Goal: Task Accomplishment & Management: Complete application form

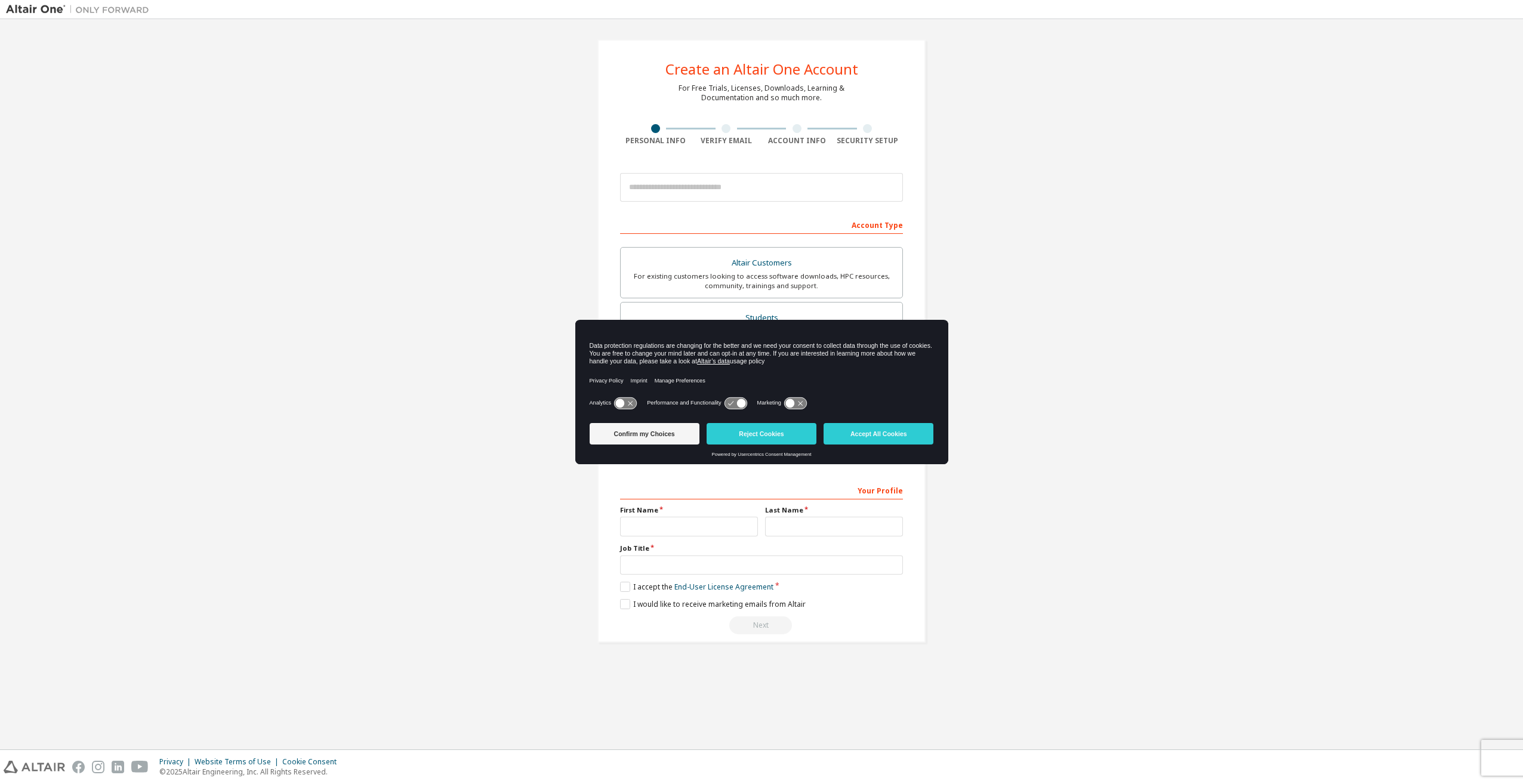
click at [885, 434] on button "Accept All Cookies" at bounding box center [878, 434] width 110 height 22
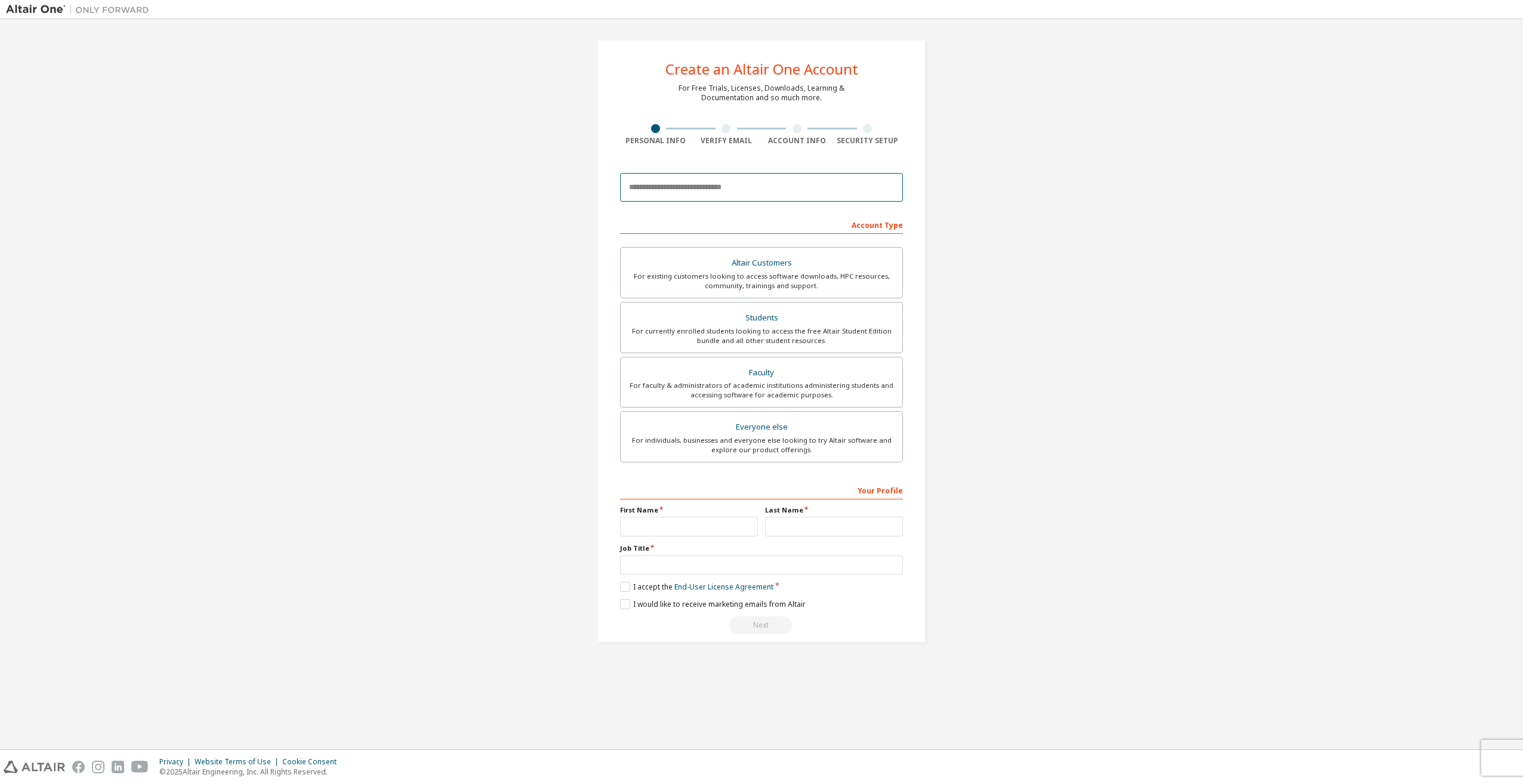
click at [712, 188] on input "email" at bounding box center [761, 188] width 283 height 29
type input "**********"
click at [838, 342] on div "For currently enrolled students looking to access the free Altair Student Editi…" at bounding box center [761, 336] width 267 height 19
click at [746, 516] on input "text" at bounding box center [689, 526] width 138 height 20
type input "*****"
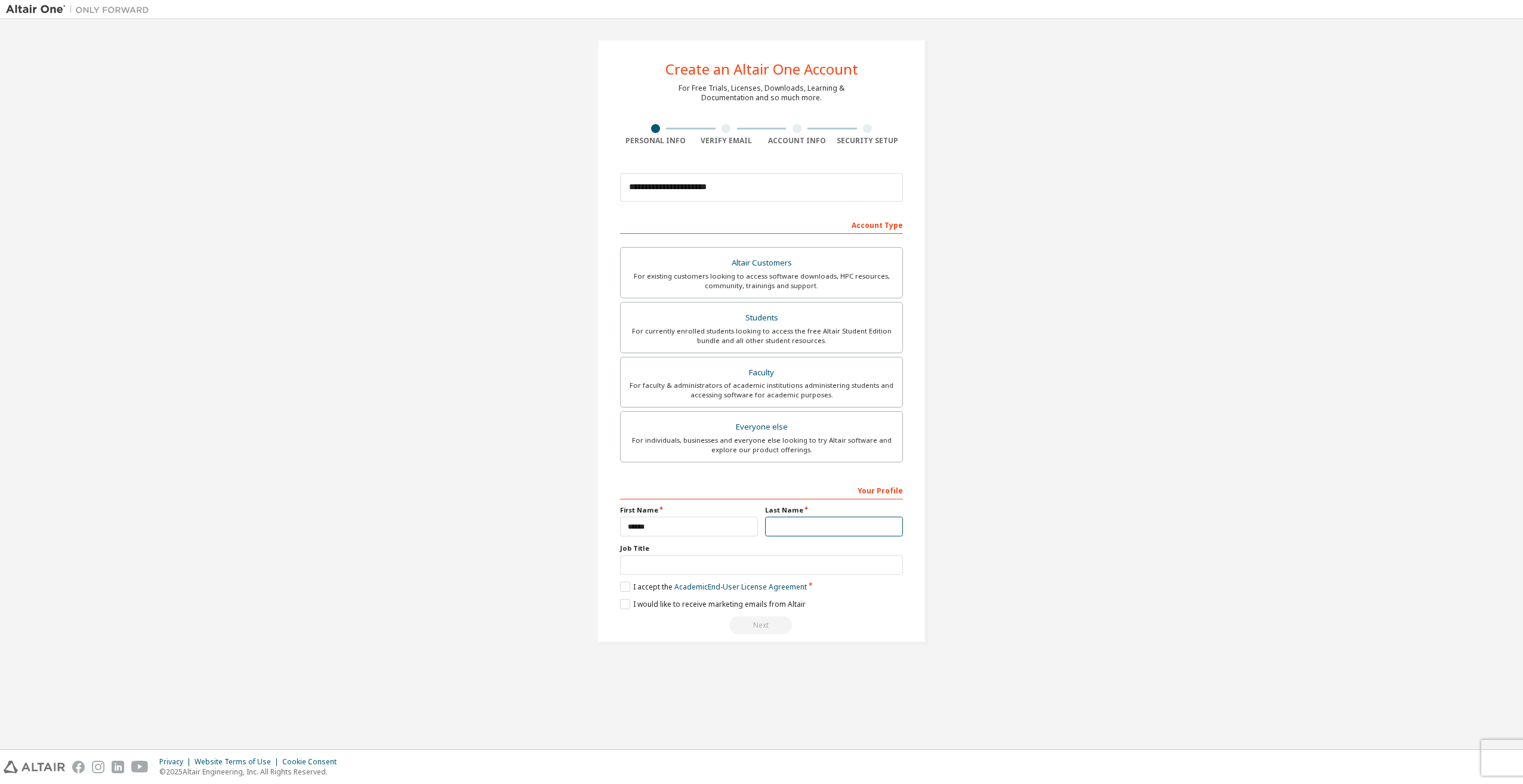
click at [800, 519] on input "text" at bounding box center [834, 526] width 138 height 20
type input "**********"
click at [790, 560] on input "text" at bounding box center [761, 565] width 283 height 20
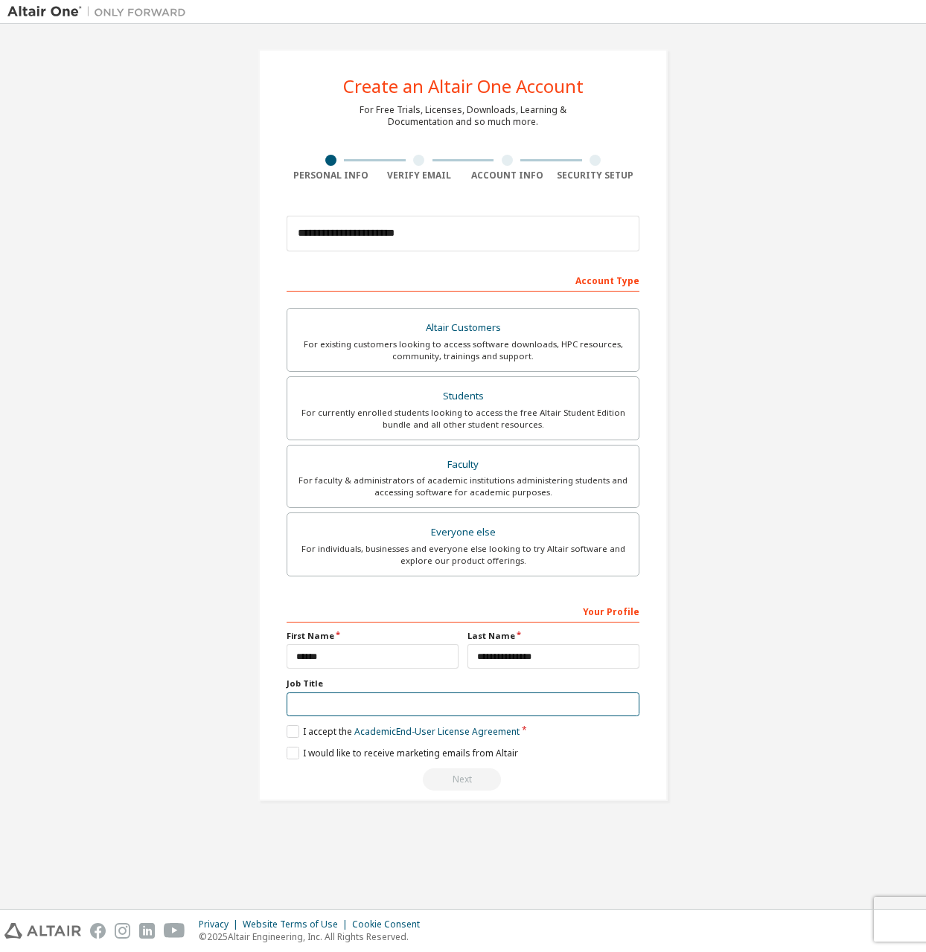
click at [375, 696] on input "text" at bounding box center [462, 705] width 353 height 25
type input "*"
type input "*******"
click at [328, 731] on label "I accept the Academic End-User License Agreement" at bounding box center [402, 731] width 233 height 13
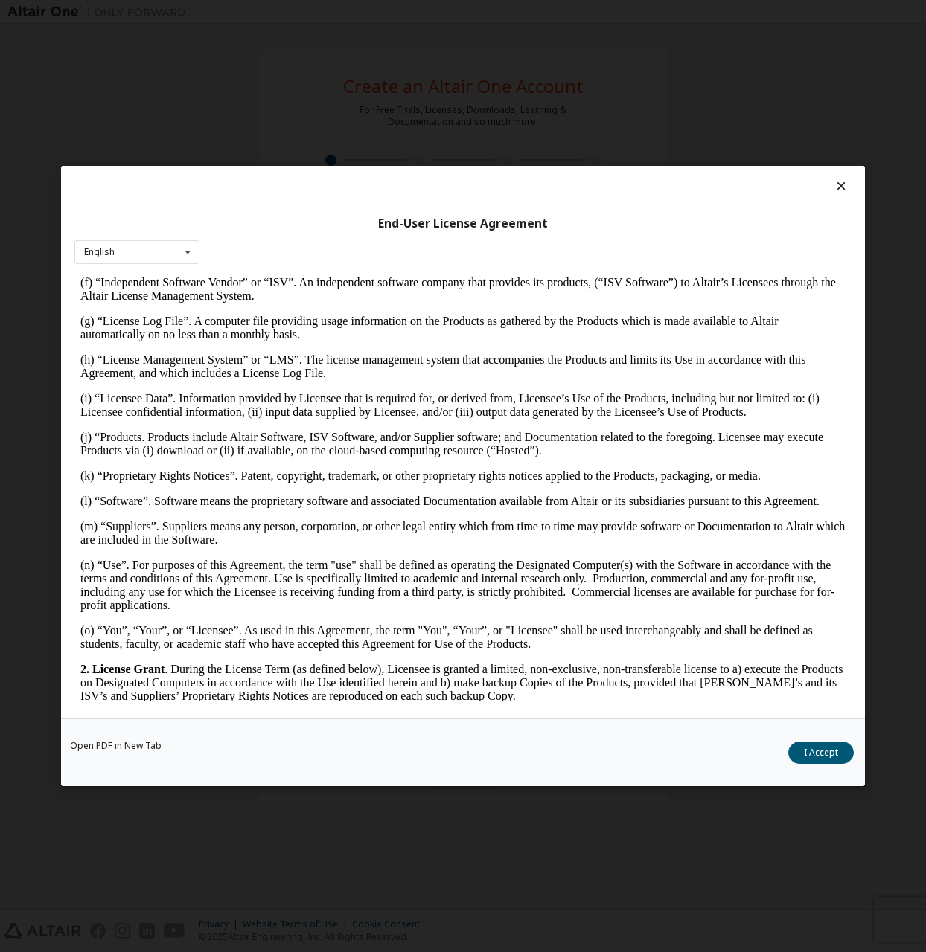
scroll to position [967, 0]
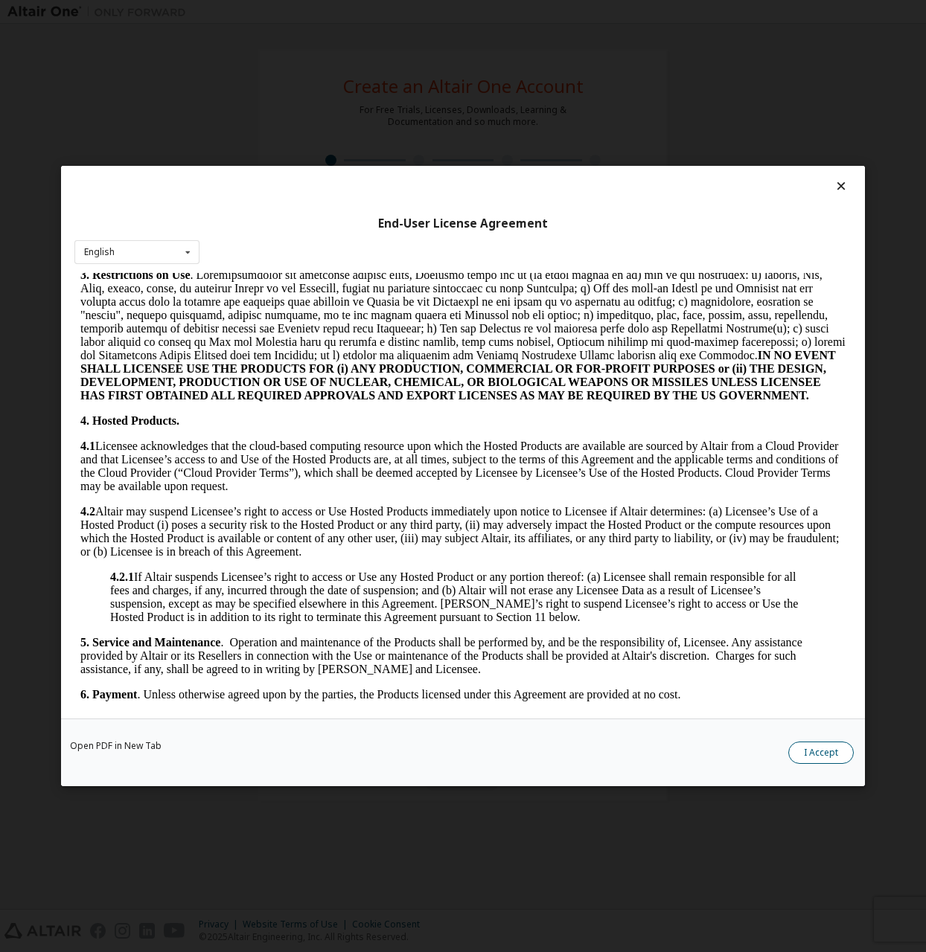
click at [807, 748] on button "I Accept" at bounding box center [820, 753] width 65 height 22
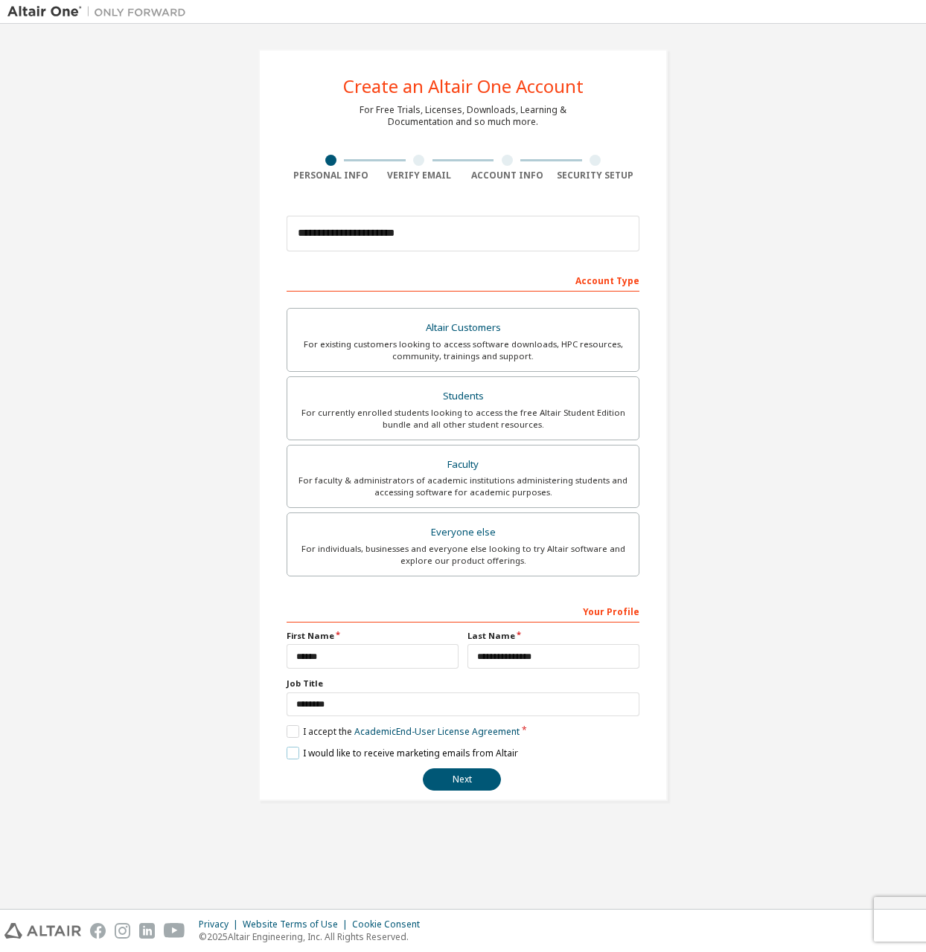
click at [353, 747] on label "I would like to receive marketing emails from Altair" at bounding box center [401, 753] width 231 height 13
click at [467, 780] on button "Next" at bounding box center [462, 780] width 78 height 22
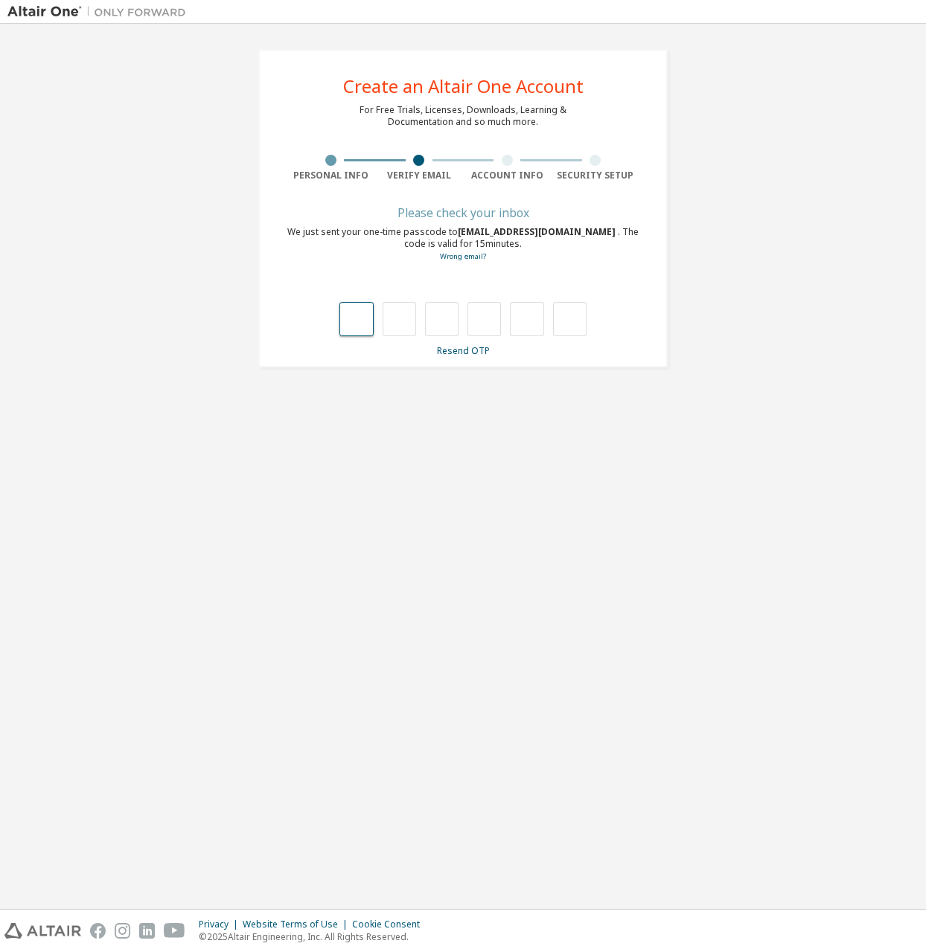
click at [359, 314] on input "text" at bounding box center [355, 319] width 33 height 34
click at [362, 314] on input "text" at bounding box center [355, 319] width 33 height 34
type input "*"
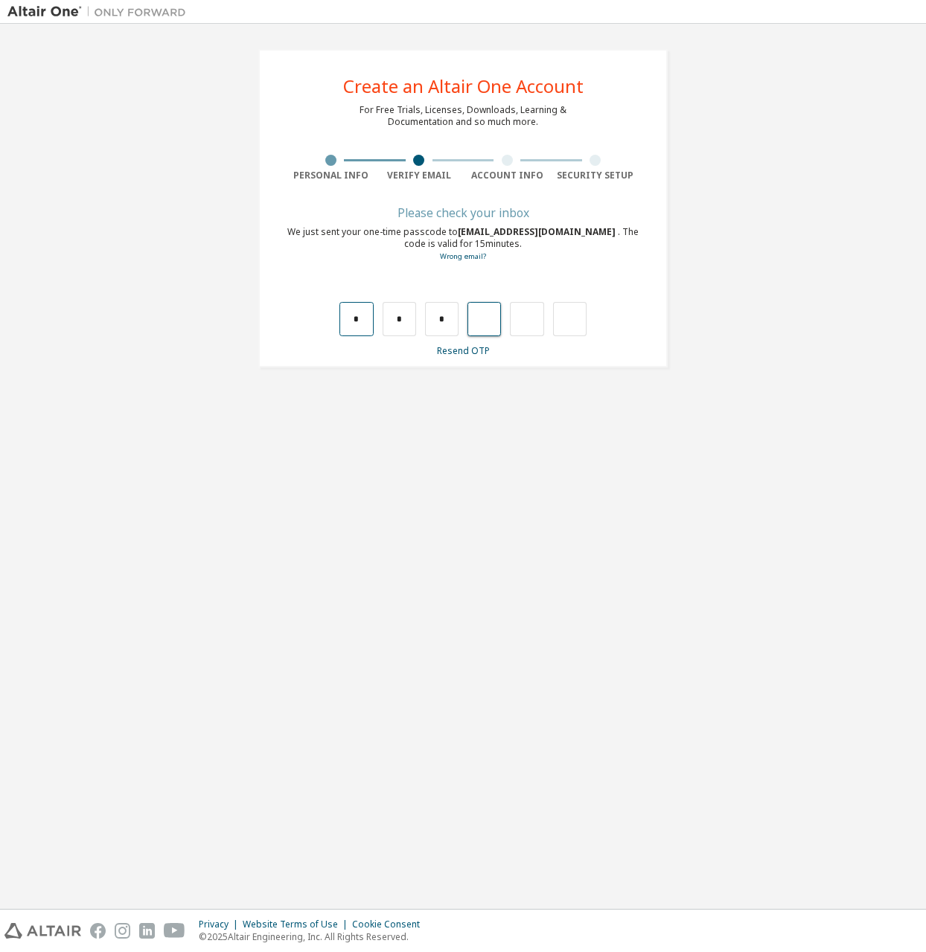
type input "*"
